Goal: Information Seeking & Learning: Stay updated

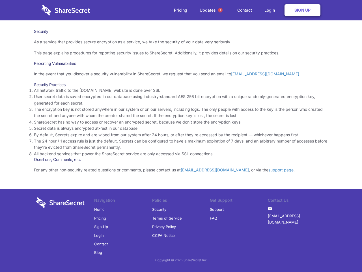
click at [181, 136] on li "By default, Secrets expire and are wiped from our system after 24 hours, or aft…" at bounding box center [181, 135] width 294 height 6
click at [220, 10] on span "1" at bounding box center [220, 10] width 5 height 5
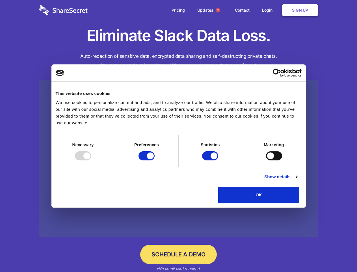
click at [91, 160] on div at bounding box center [83, 155] width 16 height 9
click at [155, 160] on input "Preferences" at bounding box center [147, 155] width 16 height 9
checkbox input "false"
click at [211, 160] on input "Statistics" at bounding box center [210, 155] width 16 height 9
checkbox input "false"
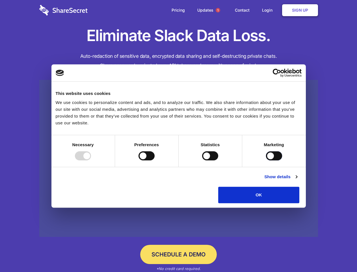
click at [266, 160] on input "Marketing" at bounding box center [274, 155] width 16 height 9
checkbox input "true"
click at [297, 180] on link "Show details" at bounding box center [281, 176] width 33 height 7
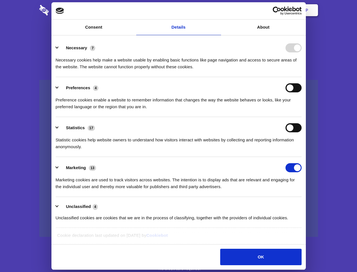
click at [302, 77] on li "Necessary 7 Necessary cookies help make a website usable by enabling basic func…" at bounding box center [179, 57] width 246 height 40
click at [218, 10] on span "1" at bounding box center [218, 10] width 5 height 5
